Goal: Check status: Check status

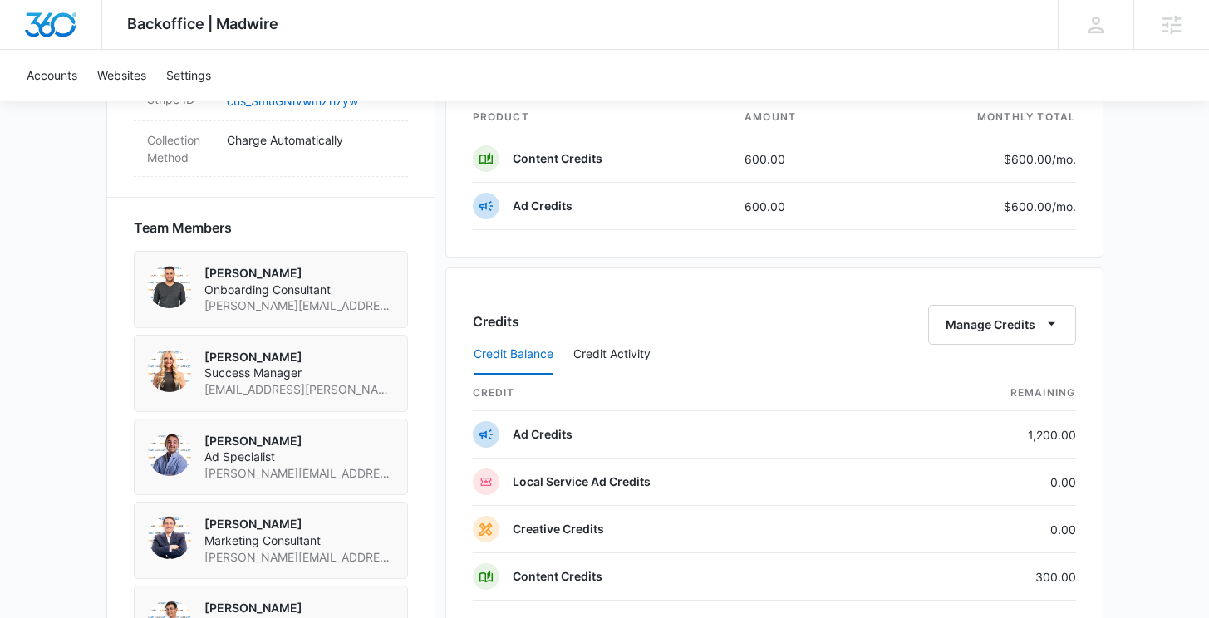
scroll to position [1063, 0]
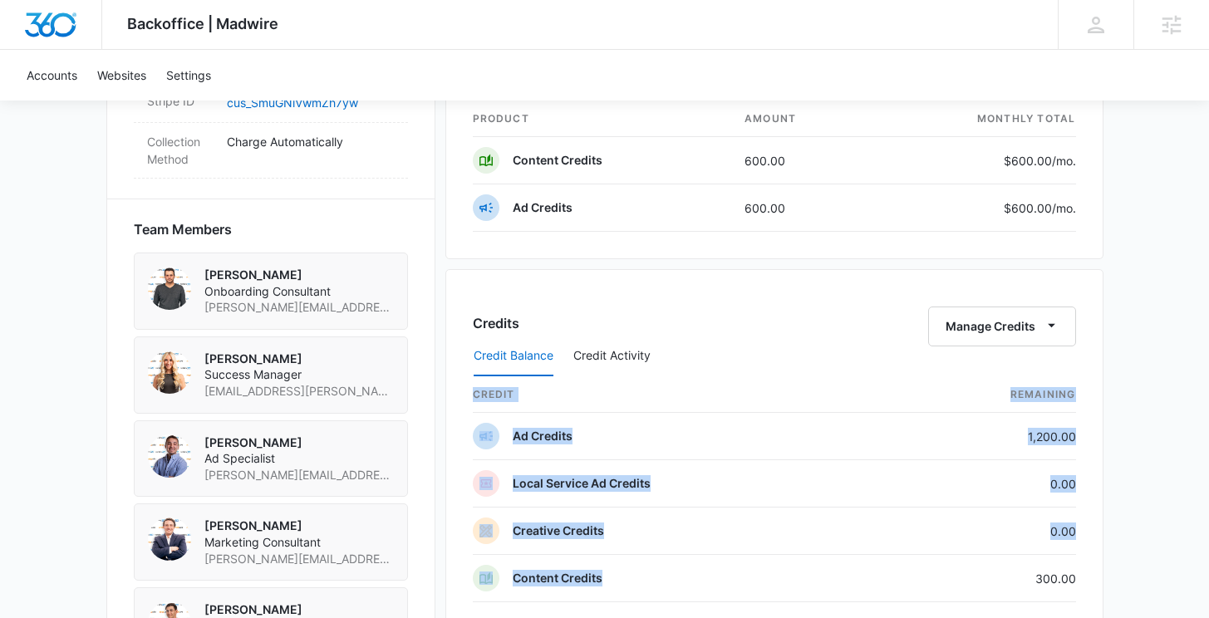
drag, startPoint x: 1033, startPoint y: 580, endPoint x: 1079, endPoint y: 578, distance: 45.8
click at [1079, 578] on div "Credits Manage Credits Credit Balance Credit Activity credit Remaining Ad Credi…" at bounding box center [775, 449] width 658 height 361
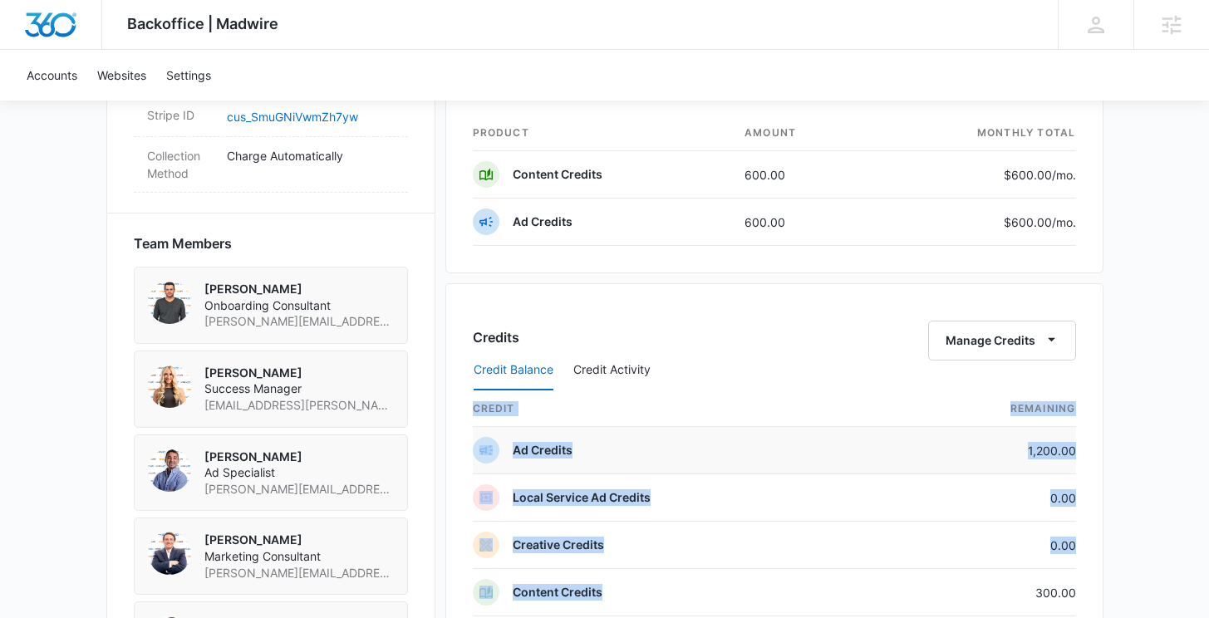
scroll to position [1043, 0]
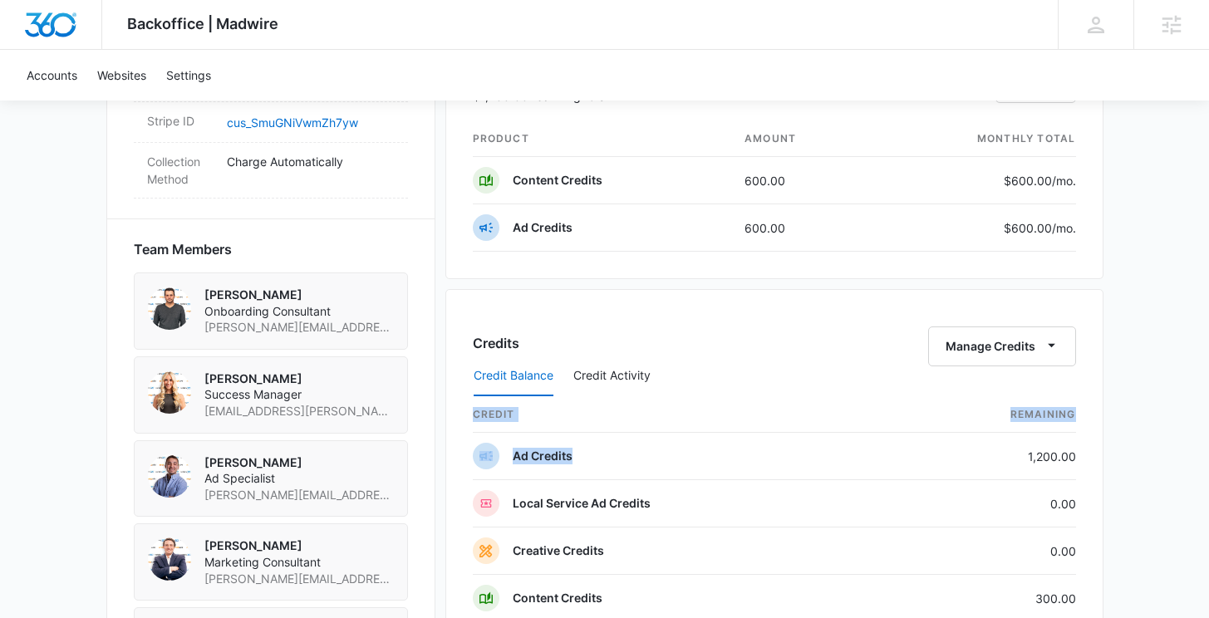
drag, startPoint x: 1026, startPoint y: 462, endPoint x: 1092, endPoint y: 469, distance: 66.0
click at [1092, 469] on div "Credits Manage Credits Credit Balance Credit Activity credit Remaining Ad Credi…" at bounding box center [775, 469] width 658 height 361
drag, startPoint x: 1029, startPoint y: 454, endPoint x: 1074, endPoint y: 453, distance: 44.9
click at [1074, 453] on td "1,200.00" at bounding box center [988, 456] width 176 height 47
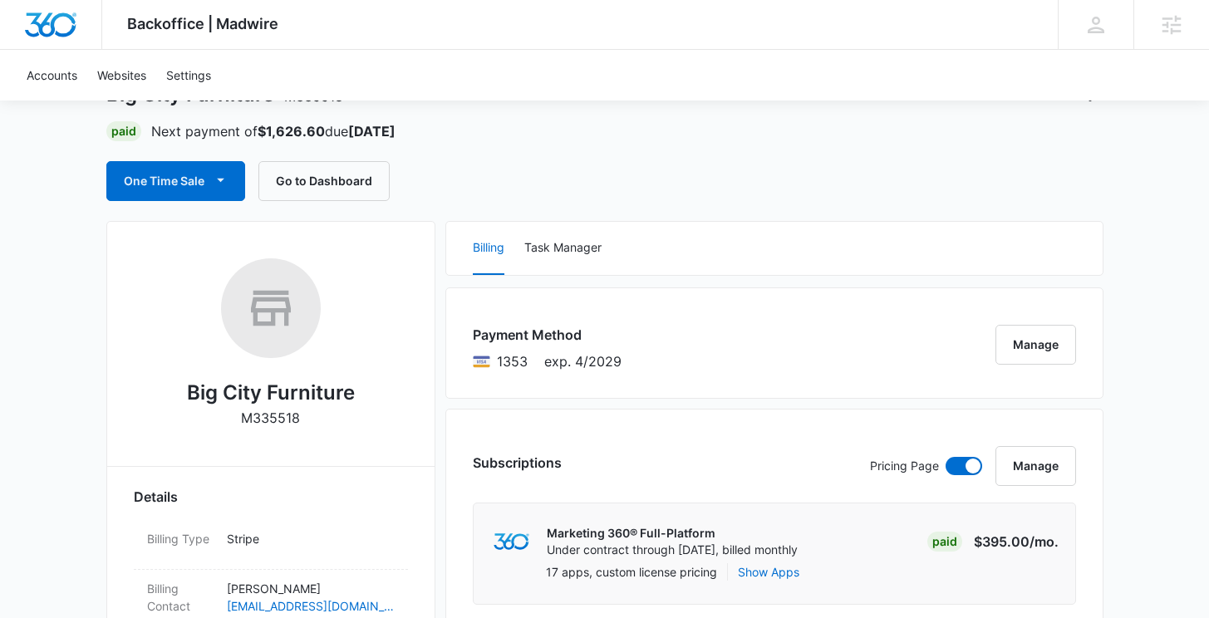
scroll to position [0, 0]
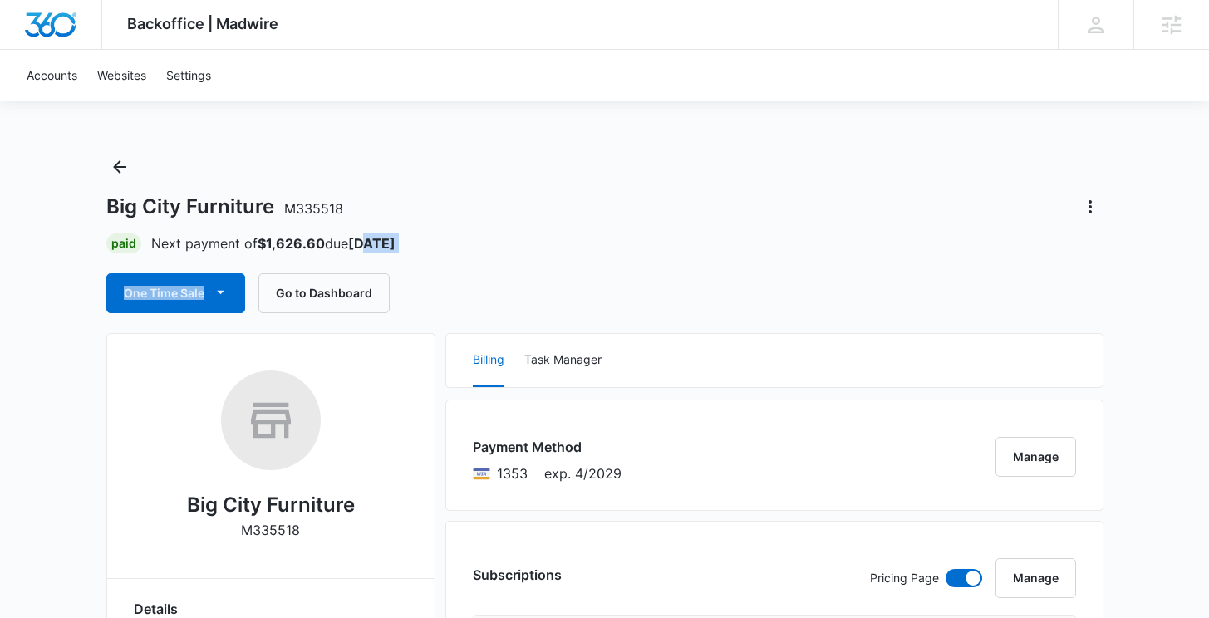
drag, startPoint x: 423, startPoint y: 258, endPoint x: 373, endPoint y: 246, distance: 51.4
click at [373, 246] on div "Big City Furniture M335518 Paid Next payment of $1,626.60 due [DATE] One Time S…" at bounding box center [604, 234] width 997 height 160
click at [431, 249] on div "Paid Next payment of $1,626.60 due [DATE]" at bounding box center [604, 244] width 997 height 20
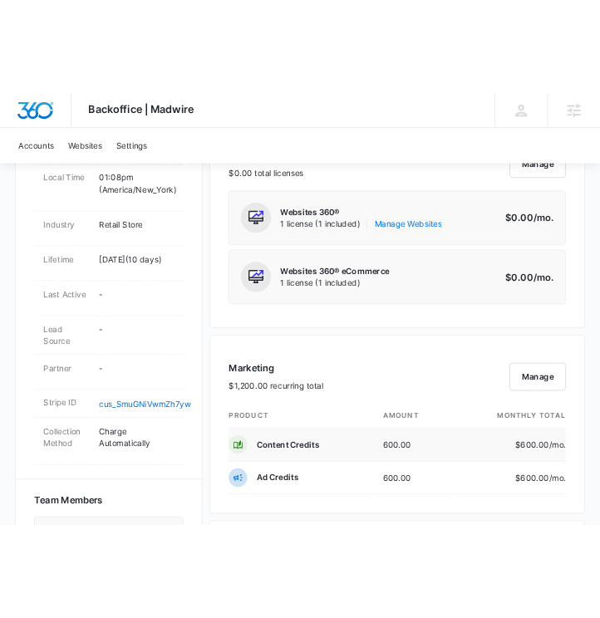
scroll to position [687, 0]
